Goal: Transaction & Acquisition: Purchase product/service

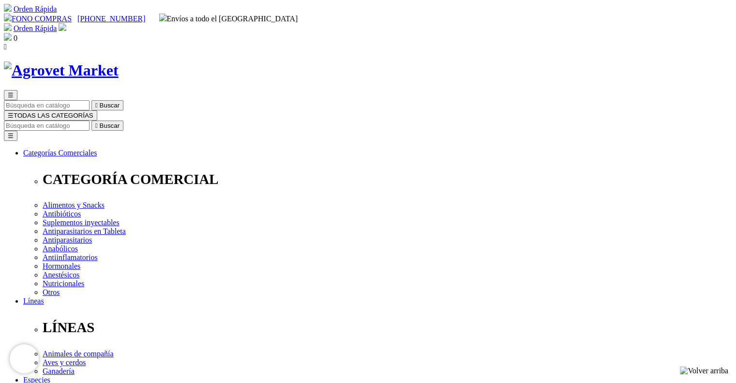
drag, startPoint x: 377, startPoint y: 125, endPoint x: 485, endPoint y: 131, distance: 108.1
copy h1 "ProGuard® 4"
click at [90, 121] on input "Buscar" at bounding box center [47, 126] width 86 height 10
paste input "ProGuard® 4"
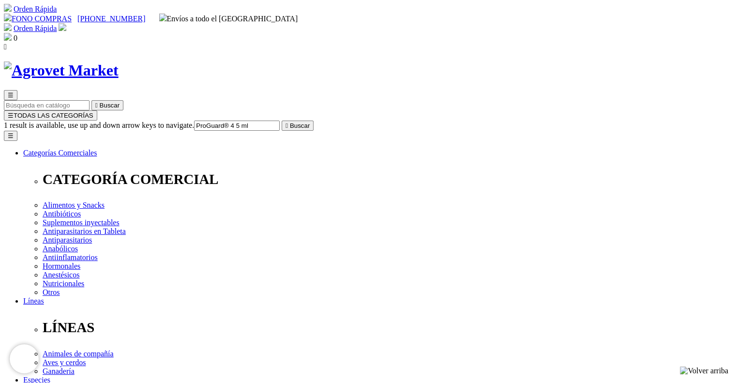
type input "ProGuard® 4 5 ml"
click at [282, 121] on button " Buscar" at bounding box center [298, 126] width 32 height 10
drag, startPoint x: 543, startPoint y: 46, endPoint x: 567, endPoint y: 46, distance: 24.2
click at [567, 121] on form "ProGuard® 4 5 ml  Buscar" at bounding box center [368, 126] width 729 height 10
type input "ProGuard® 4 jeringa"
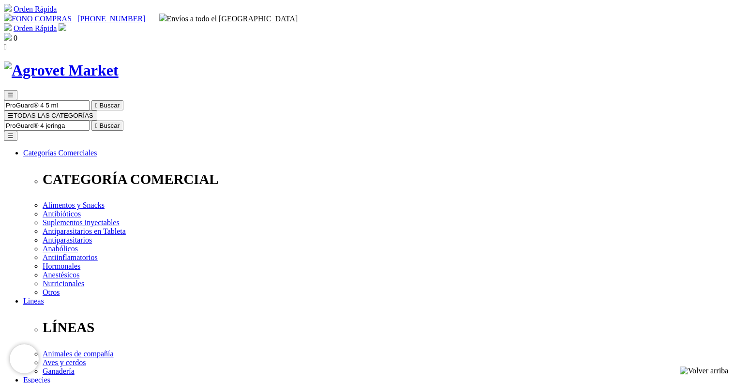
click at [91, 121] on button " Buscar" at bounding box center [107, 126] width 32 height 10
select select "91"
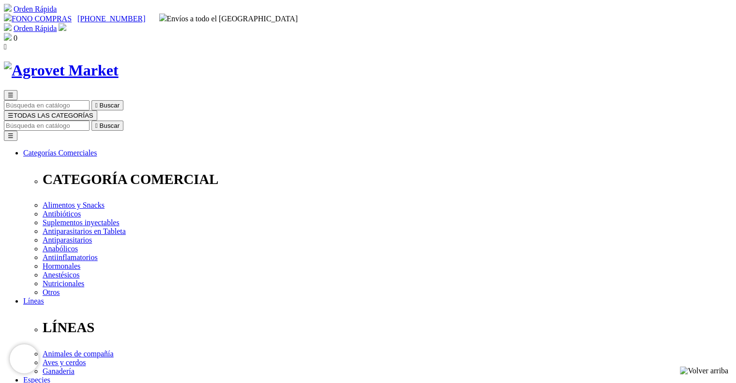
select select "91"
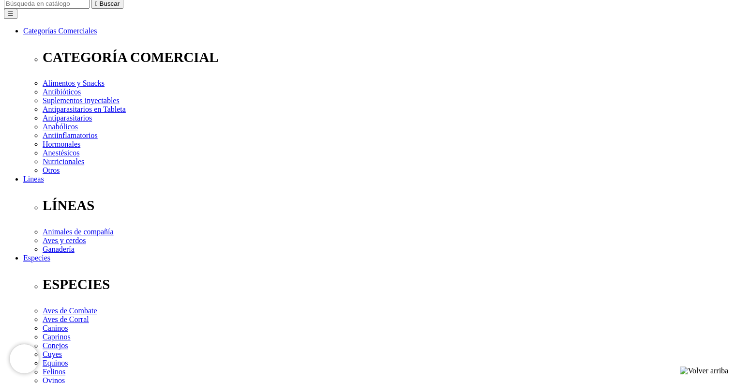
scroll to position [145, 0]
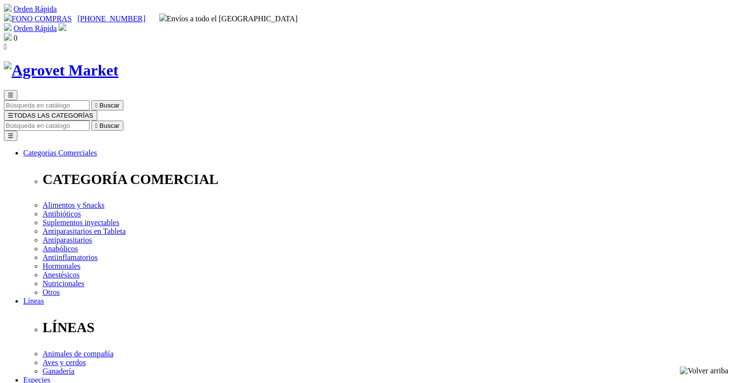
select select "91"
copy p "Suspensión Oral"
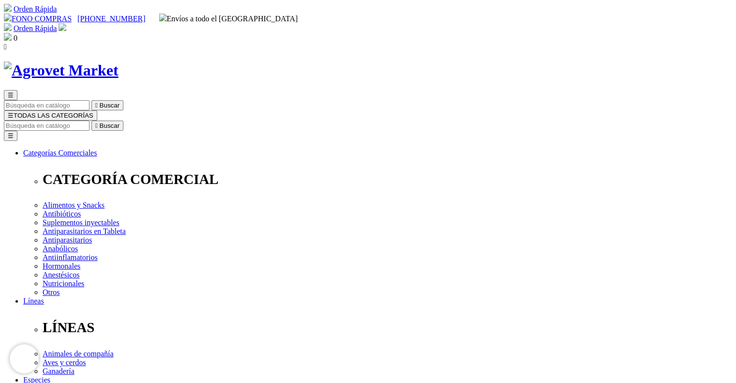
copy div "ProGuard® 4"
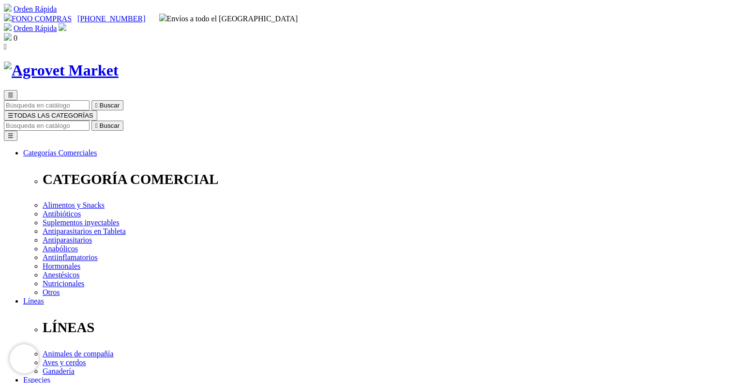
copy div "Antiparasitario de amplio espectro"
